Goal: Transaction & Acquisition: Download file/media

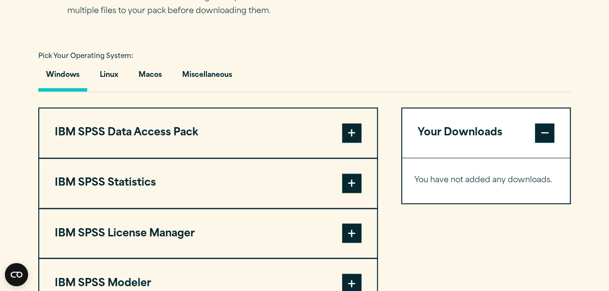
scroll to position [697, 0]
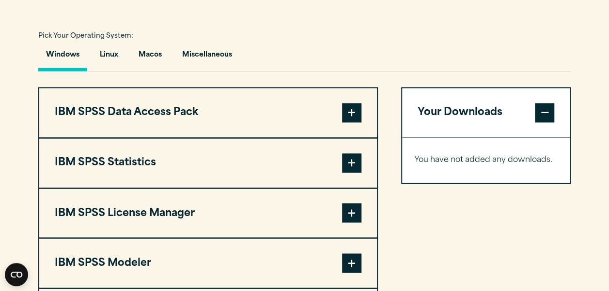
click at [351, 169] on span at bounding box center [351, 162] width 19 height 19
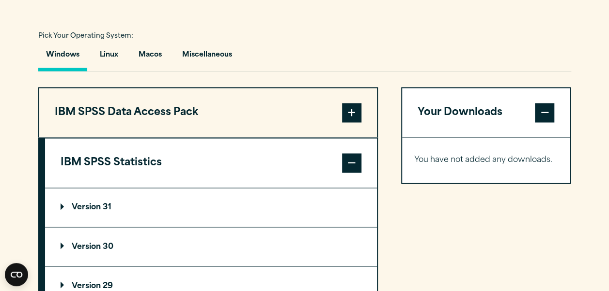
click at [107, 241] on summary "Version 30" at bounding box center [211, 247] width 332 height 39
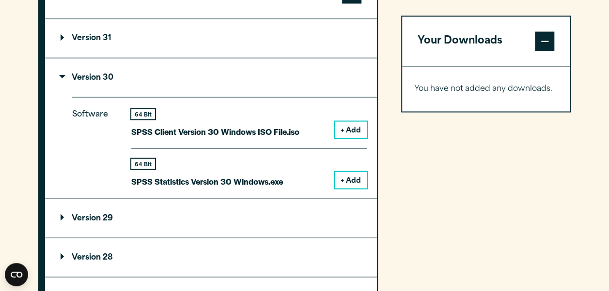
scroll to position [911, 0]
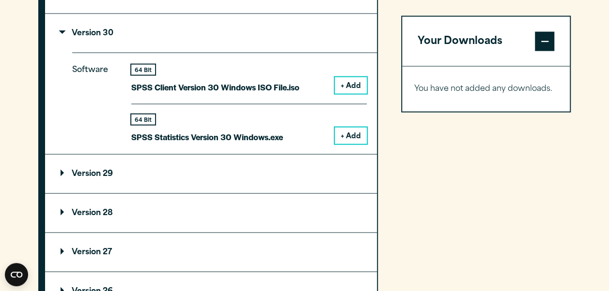
click at [346, 133] on button "+ Add" at bounding box center [351, 135] width 32 height 16
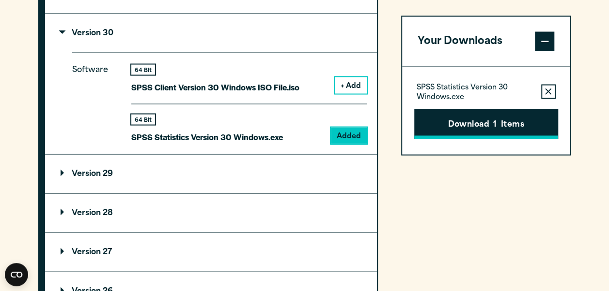
click at [476, 126] on button "Download 1 Items" at bounding box center [486, 124] width 144 height 30
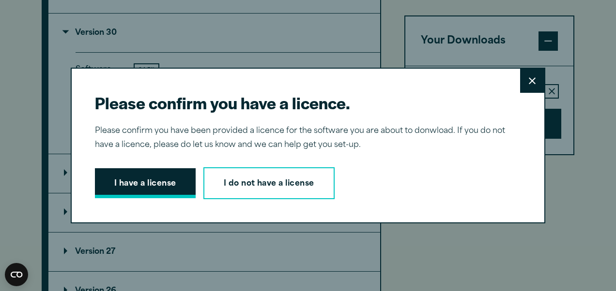
click at [157, 181] on button "I have a license" at bounding box center [145, 183] width 101 height 30
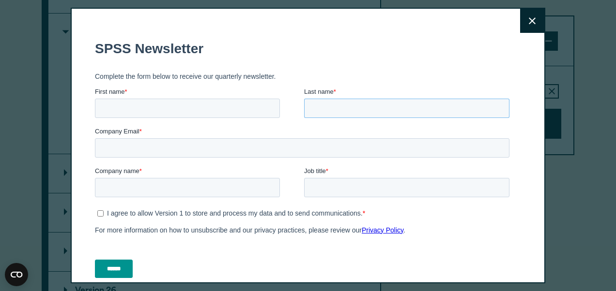
drag, startPoint x: 551, startPoint y: 200, endPoint x: 460, endPoint y: 122, distance: 120.2
click at [460, 127] on form "SPSS Newsletter Complete the form below to receive our quarterly newsletter. Fi…" at bounding box center [304, 159] width 418 height 255
click at [179, 108] on input "First name *" at bounding box center [187, 108] width 185 height 19
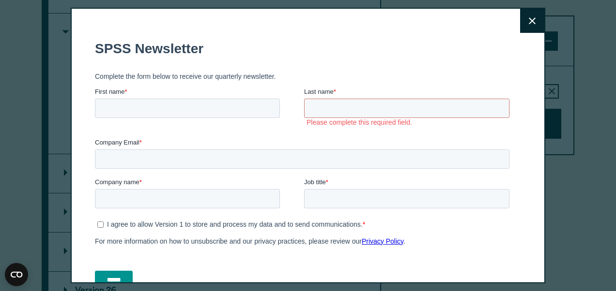
click at [349, 58] on fieldset "SPSS Newsletter" at bounding box center [304, 49] width 418 height 34
click at [529, 21] on icon at bounding box center [532, 20] width 7 height 7
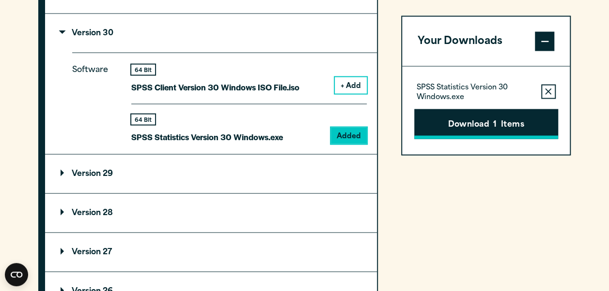
click at [453, 114] on button "Download 1 Items" at bounding box center [486, 124] width 144 height 30
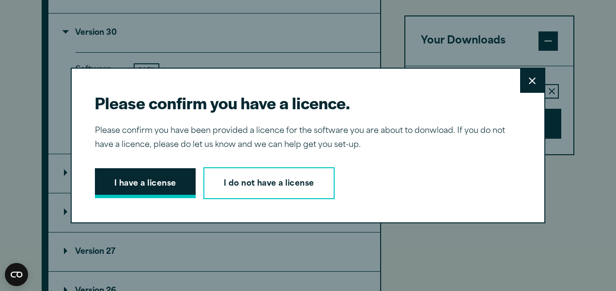
click at [149, 184] on button "I have a license" at bounding box center [145, 183] width 101 height 30
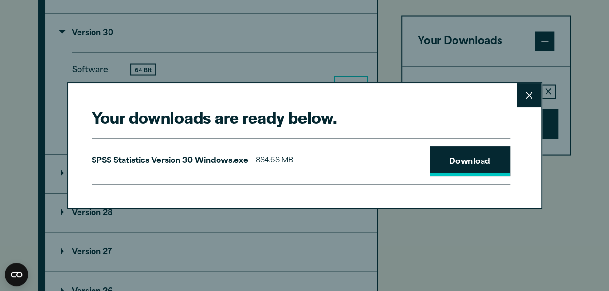
click at [448, 152] on link "Download" at bounding box center [469, 162] width 80 height 30
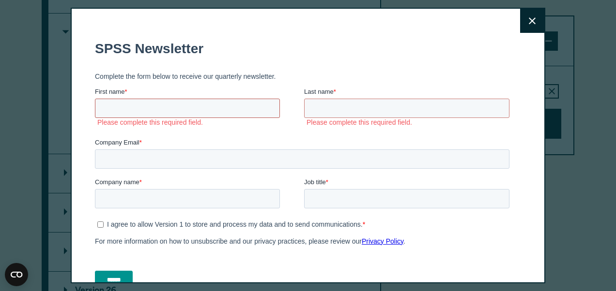
click at [213, 105] on input "First name *" at bounding box center [187, 108] width 185 height 19
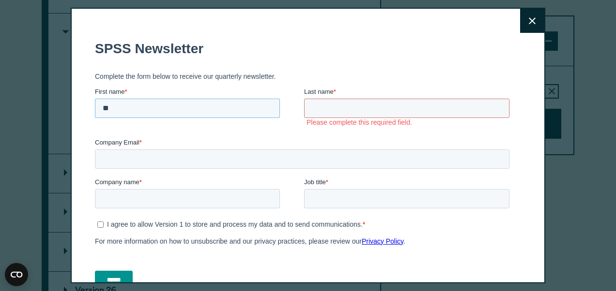
type input "*****"
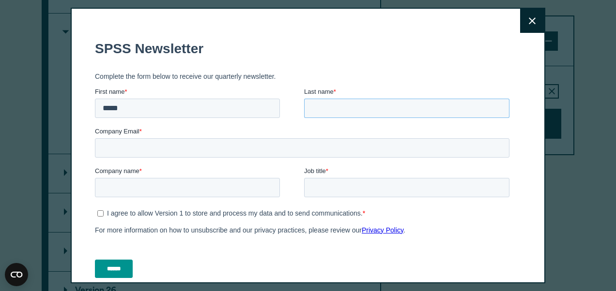
click at [336, 114] on input "Last name *" at bounding box center [406, 108] width 205 height 19
type input "*****"
click at [230, 154] on input "Company Email *" at bounding box center [302, 147] width 414 height 19
type input "**********"
click at [199, 197] on input "Company name *" at bounding box center [187, 187] width 185 height 19
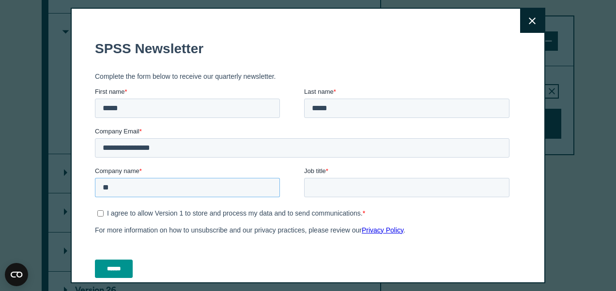
type input "*"
type input "***"
click at [352, 184] on input "Job title *" at bounding box center [406, 187] width 205 height 19
type input "*******"
click at [520, 14] on button "Close" at bounding box center [532, 21] width 24 height 24
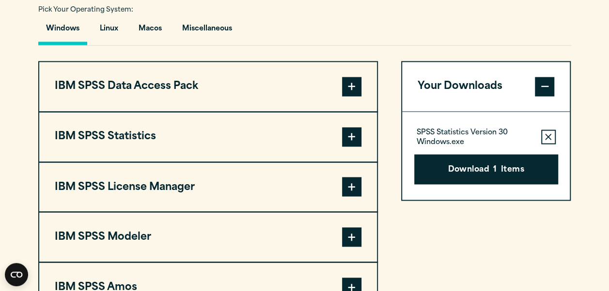
scroll to position [734, 0]
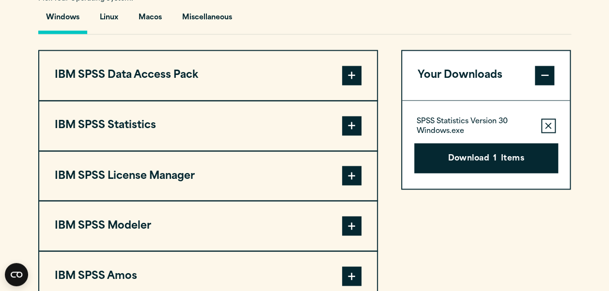
click at [348, 127] on span at bounding box center [351, 125] width 19 height 19
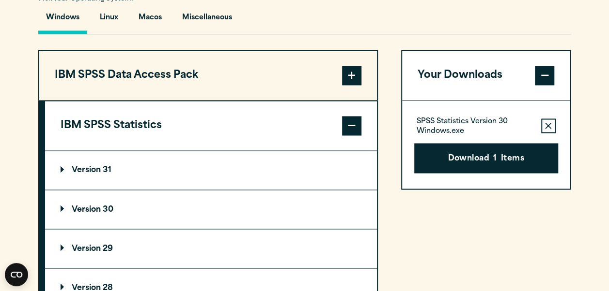
click at [105, 206] on p "Version 30" at bounding box center [87, 210] width 53 height 8
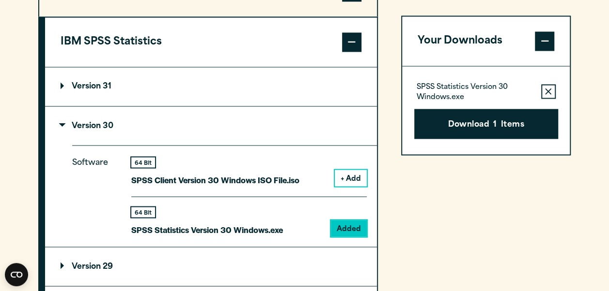
scroll to position [860, 0]
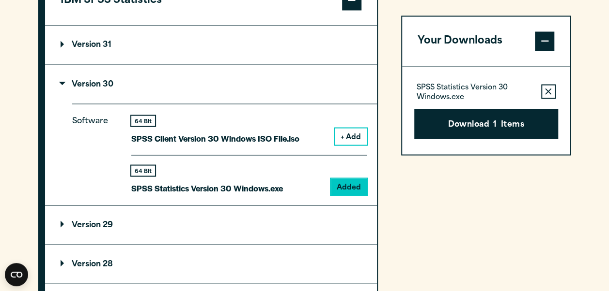
click at [547, 91] on icon "button" at bounding box center [548, 91] width 6 height 6
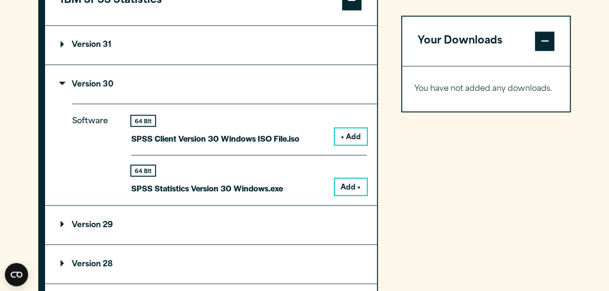
click at [343, 184] on button "Add +" at bounding box center [351, 187] width 32 height 16
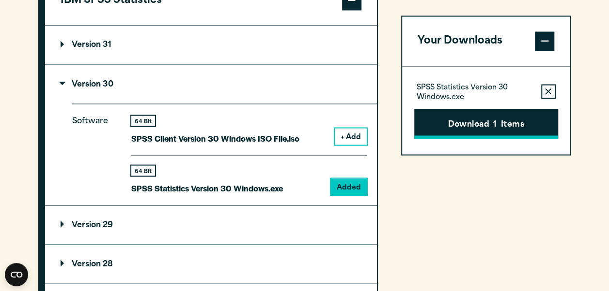
click at [493, 120] on span "1" at bounding box center [494, 125] width 3 height 13
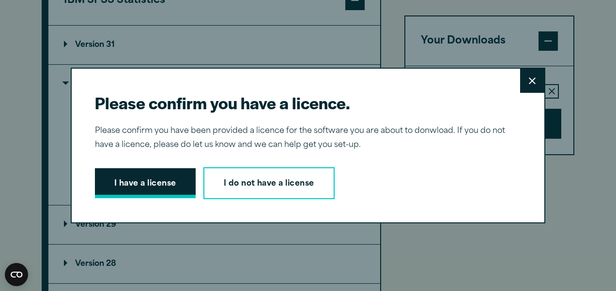
click at [122, 177] on button "I have a license" at bounding box center [145, 183] width 101 height 30
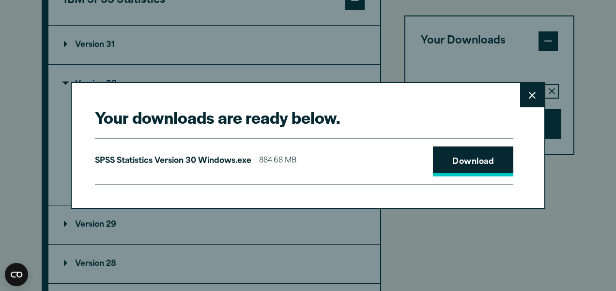
click at [465, 168] on link "Download" at bounding box center [473, 162] width 80 height 30
click at [533, 102] on button "Close" at bounding box center [532, 95] width 24 height 24
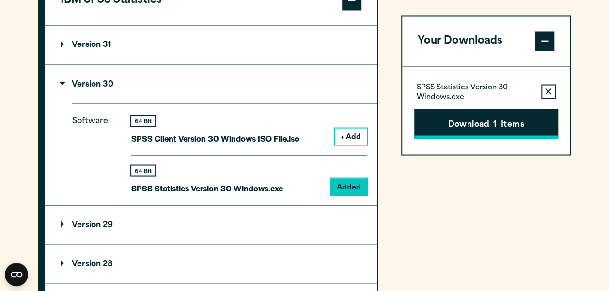
click at [500, 127] on button "Download 1 Items" at bounding box center [486, 124] width 144 height 30
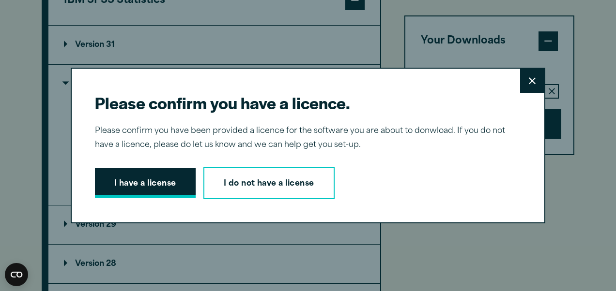
click at [165, 179] on button "I have a license" at bounding box center [145, 183] width 101 height 30
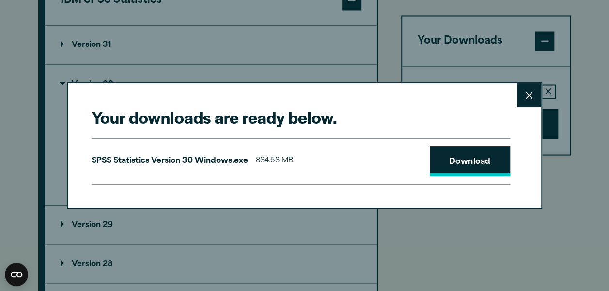
click at [471, 160] on link "Download" at bounding box center [469, 162] width 80 height 30
click at [526, 95] on icon at bounding box center [528, 95] width 7 height 7
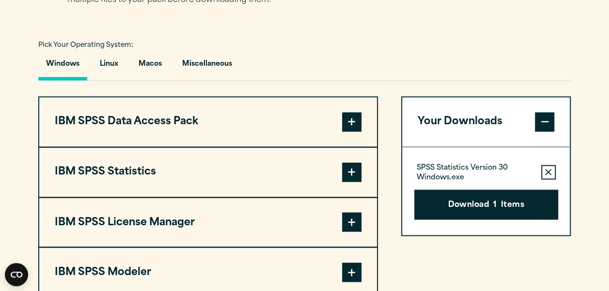
scroll to position [692, 0]
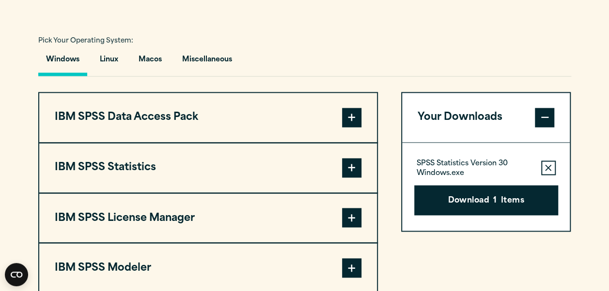
click at [70, 57] on button "Windows" at bounding box center [62, 62] width 49 height 28
click at [155, 161] on button "IBM SPSS Statistics" at bounding box center [207, 167] width 337 height 49
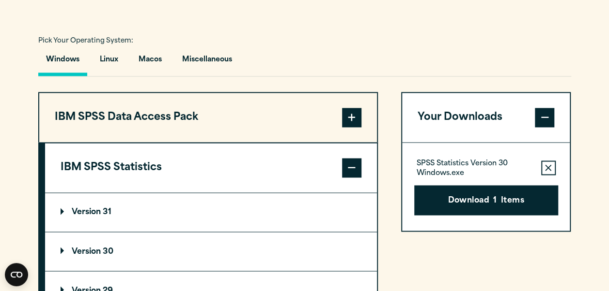
click at [102, 249] on p "Version 30" at bounding box center [87, 252] width 53 height 8
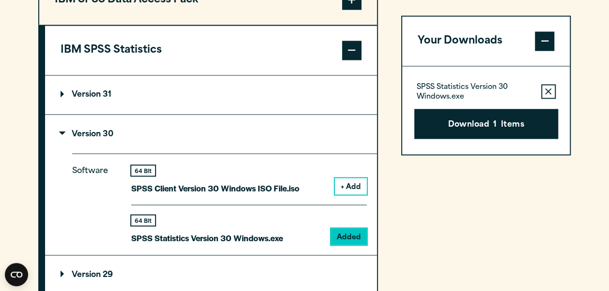
scroll to position [812, 0]
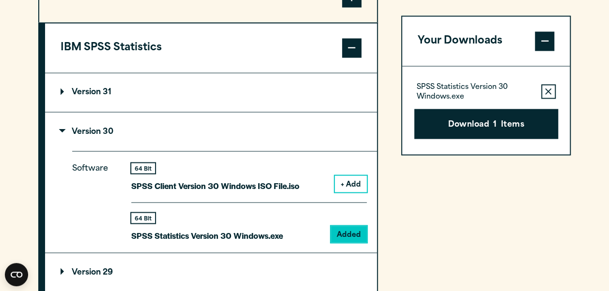
click at [547, 92] on icon "button" at bounding box center [548, 91] width 6 height 7
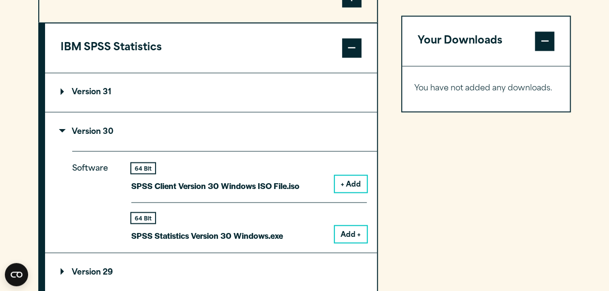
click at [347, 234] on button "Add +" at bounding box center [351, 234] width 32 height 16
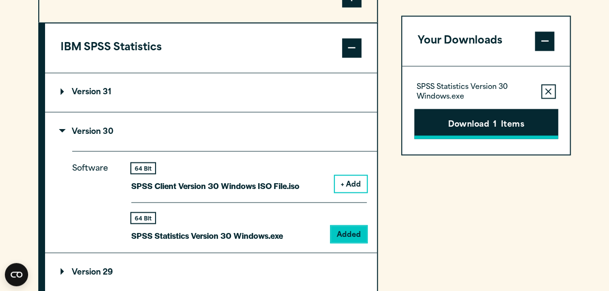
click at [462, 115] on button "Download 1 Items" at bounding box center [486, 124] width 144 height 30
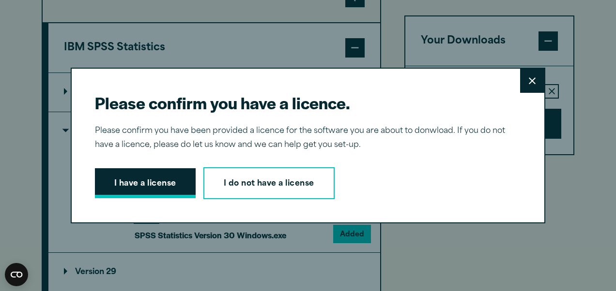
click at [155, 190] on button "I have a license" at bounding box center [145, 183] width 101 height 30
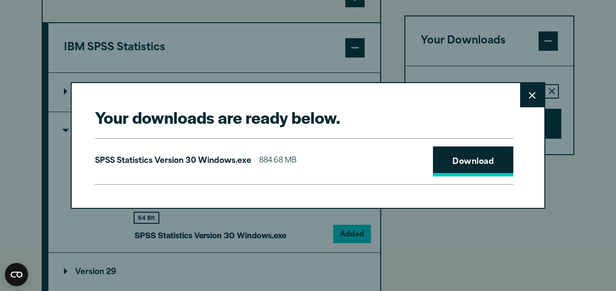
click at [460, 175] on link "Download" at bounding box center [473, 162] width 80 height 30
click at [530, 92] on icon at bounding box center [532, 95] width 7 height 7
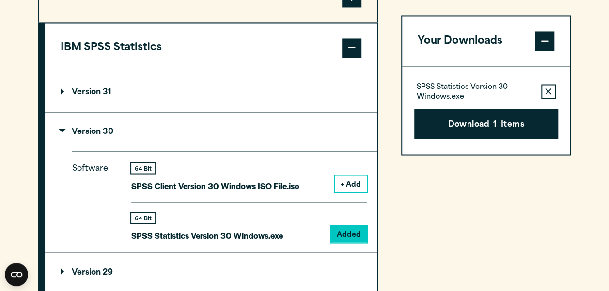
click at [546, 93] on icon "button" at bounding box center [548, 91] width 6 height 6
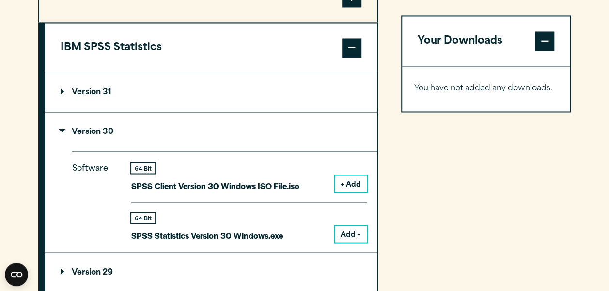
click at [353, 231] on button "Add +" at bounding box center [351, 234] width 32 height 16
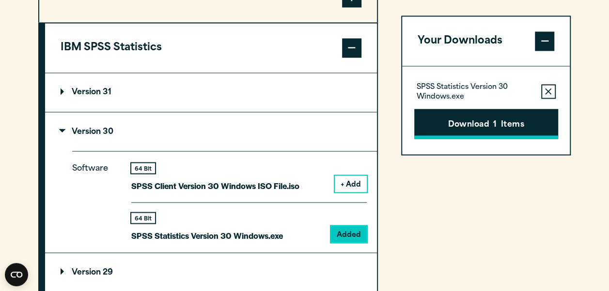
click at [477, 123] on button "Download 1 Items" at bounding box center [486, 124] width 144 height 30
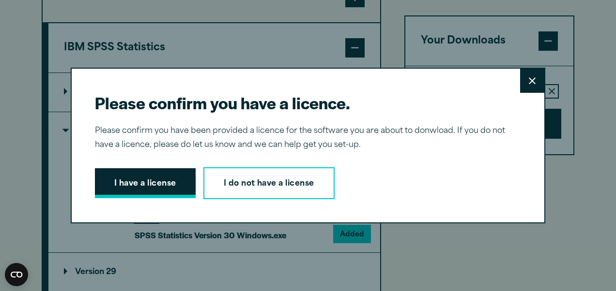
click at [135, 184] on button "I have a license" at bounding box center [145, 183] width 101 height 30
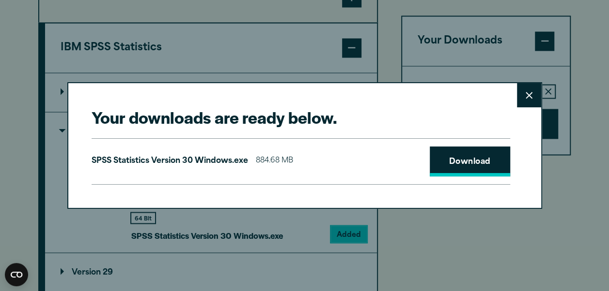
click at [451, 156] on link "Download" at bounding box center [469, 162] width 80 height 30
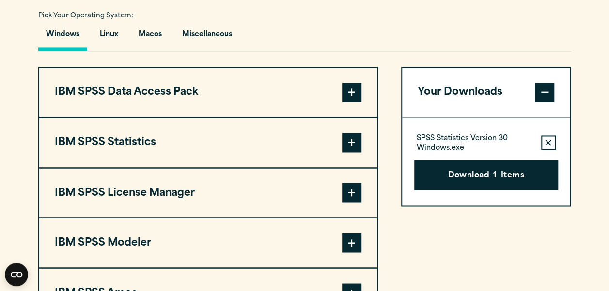
scroll to position [719, 0]
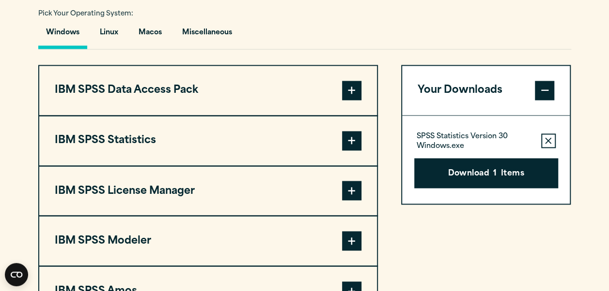
click at [358, 138] on span at bounding box center [351, 140] width 19 height 19
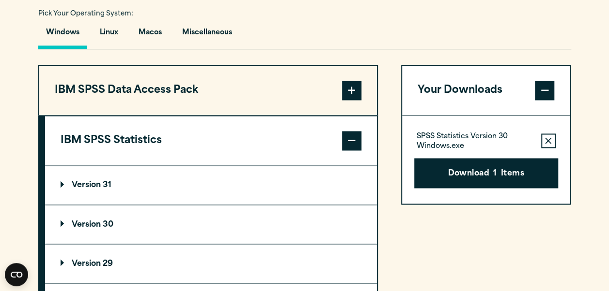
click at [98, 223] on p "Version 30" at bounding box center [87, 225] width 53 height 8
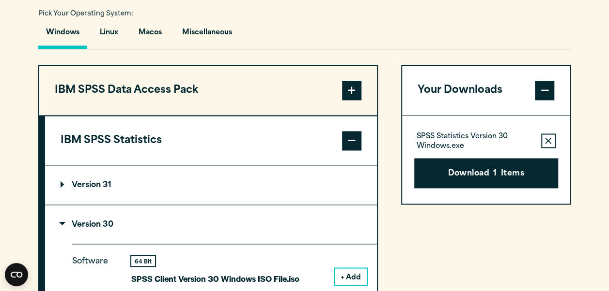
click at [545, 138] on icon "button" at bounding box center [548, 141] width 6 height 7
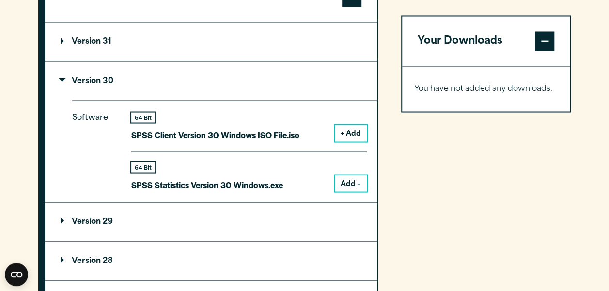
scroll to position [872, 0]
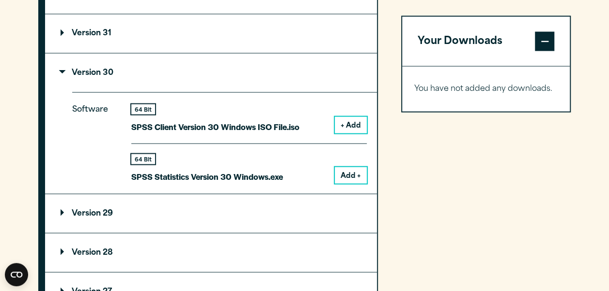
click at [353, 175] on button "Add +" at bounding box center [351, 175] width 32 height 16
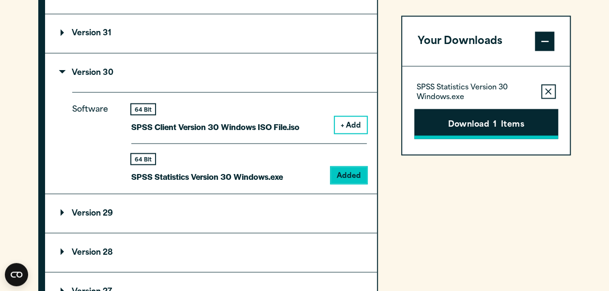
click at [459, 130] on button "Download 1 Items" at bounding box center [486, 124] width 144 height 30
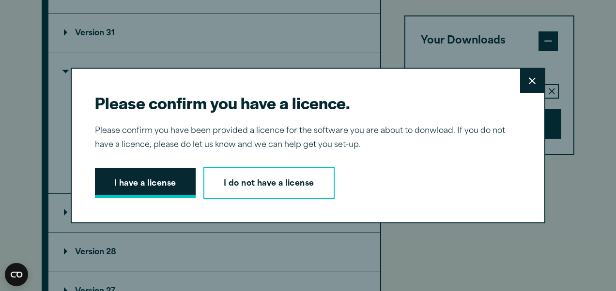
click at [133, 182] on button "I have a license" at bounding box center [145, 183] width 101 height 30
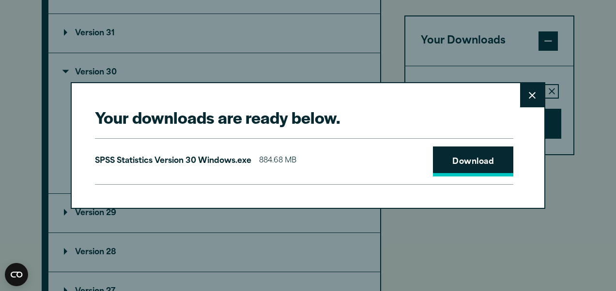
click at [456, 169] on link "Download" at bounding box center [473, 162] width 80 height 30
click at [529, 95] on icon at bounding box center [532, 95] width 7 height 7
